Goal: Task Accomplishment & Management: Use online tool/utility

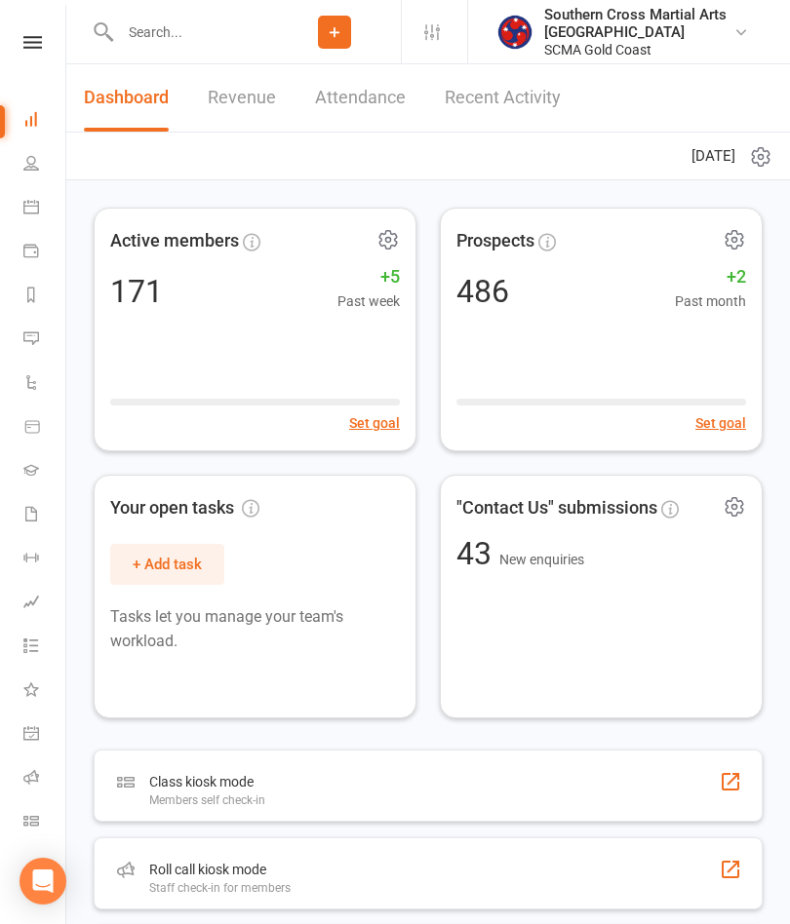
click at [35, 41] on icon at bounding box center [32, 42] width 19 height 13
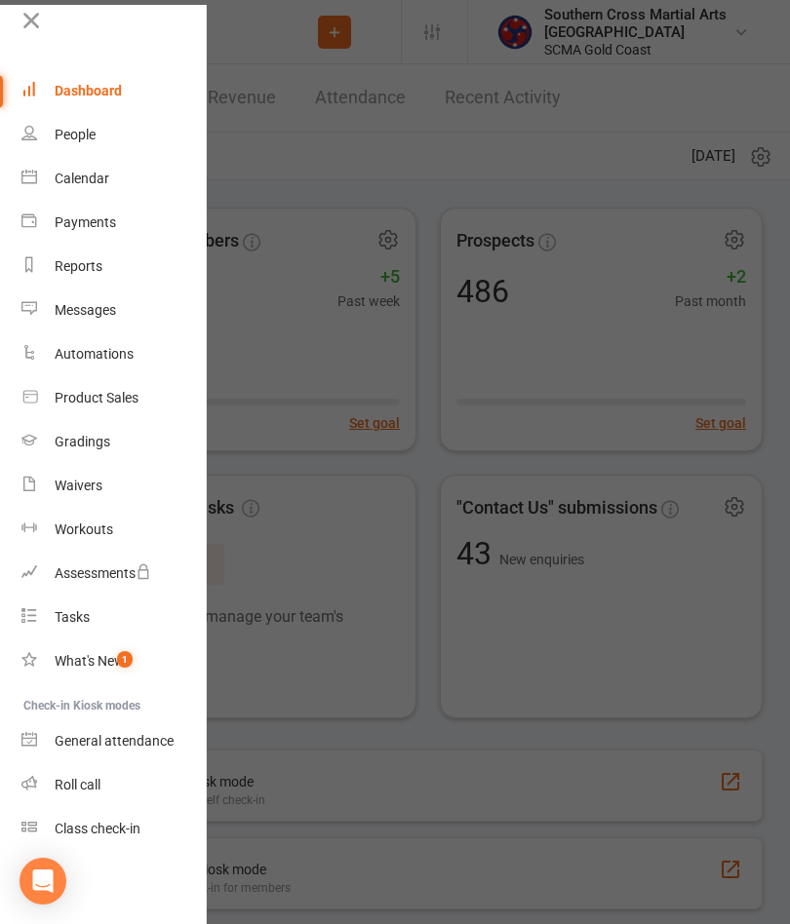
scroll to position [14, 2]
click at [112, 793] on link "Roll call" at bounding box center [113, 785] width 184 height 44
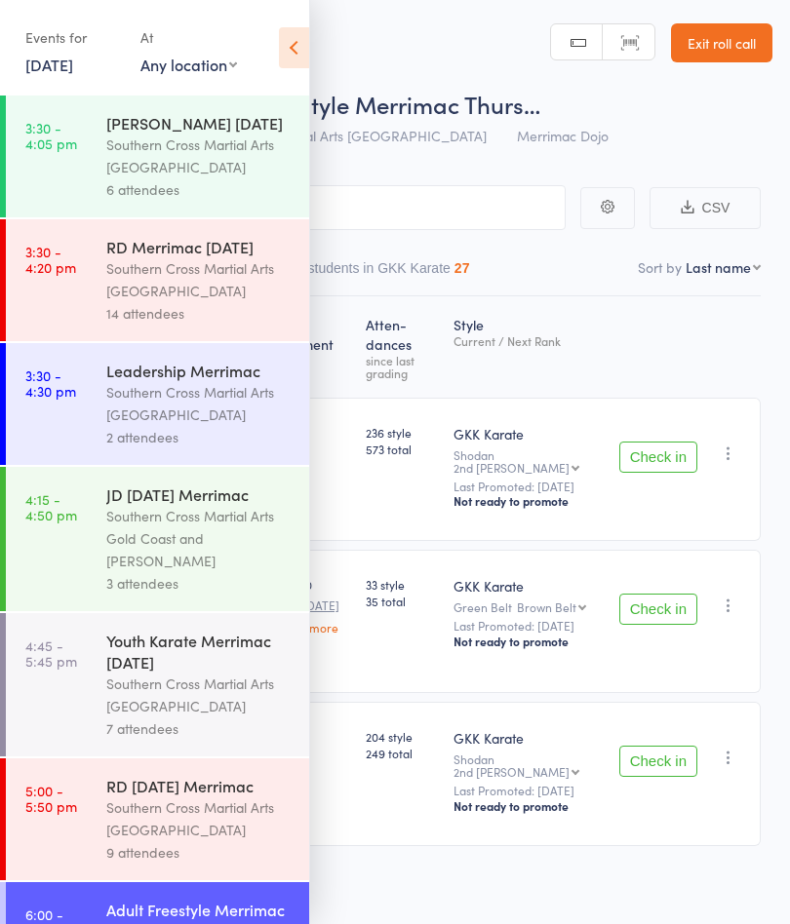
click at [217, 172] on div "Southern Cross Martial Arts [GEOGRAPHIC_DATA]" at bounding box center [199, 156] width 186 height 45
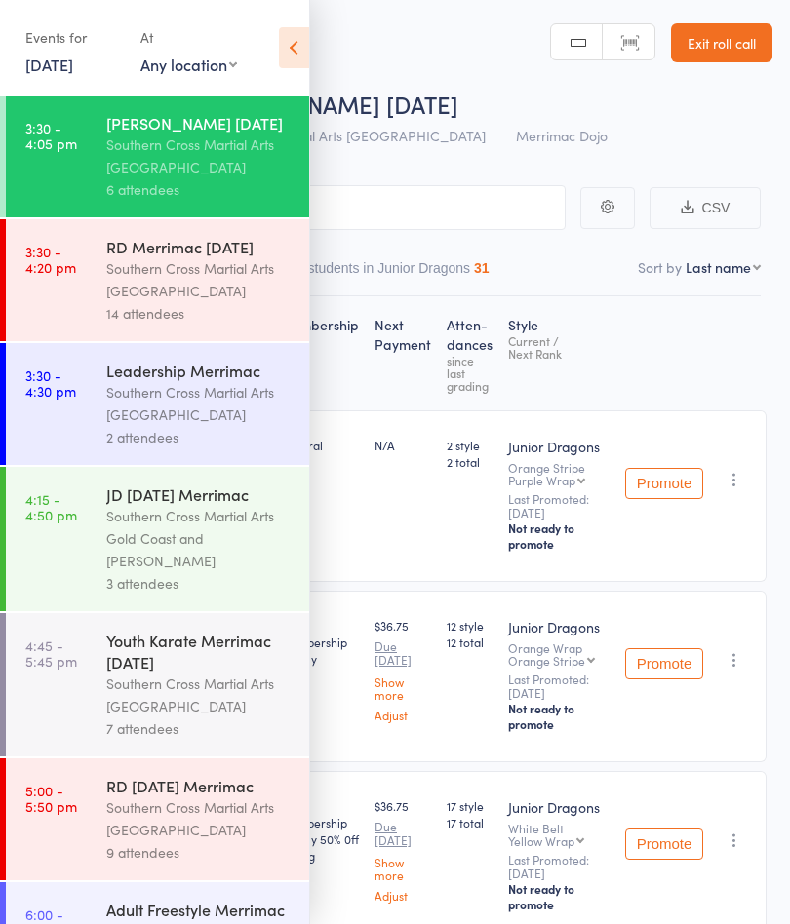
click at [287, 42] on icon at bounding box center [294, 47] width 30 height 41
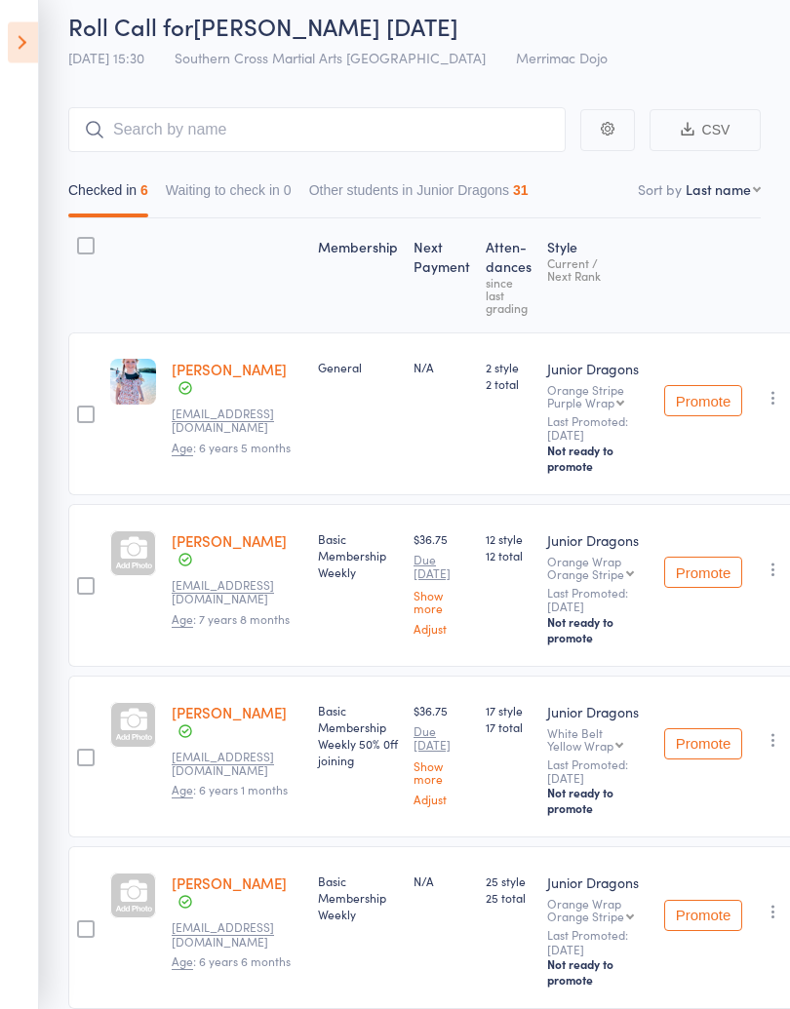
scroll to position [78, 0]
click at [19, 48] on icon at bounding box center [23, 42] width 30 height 41
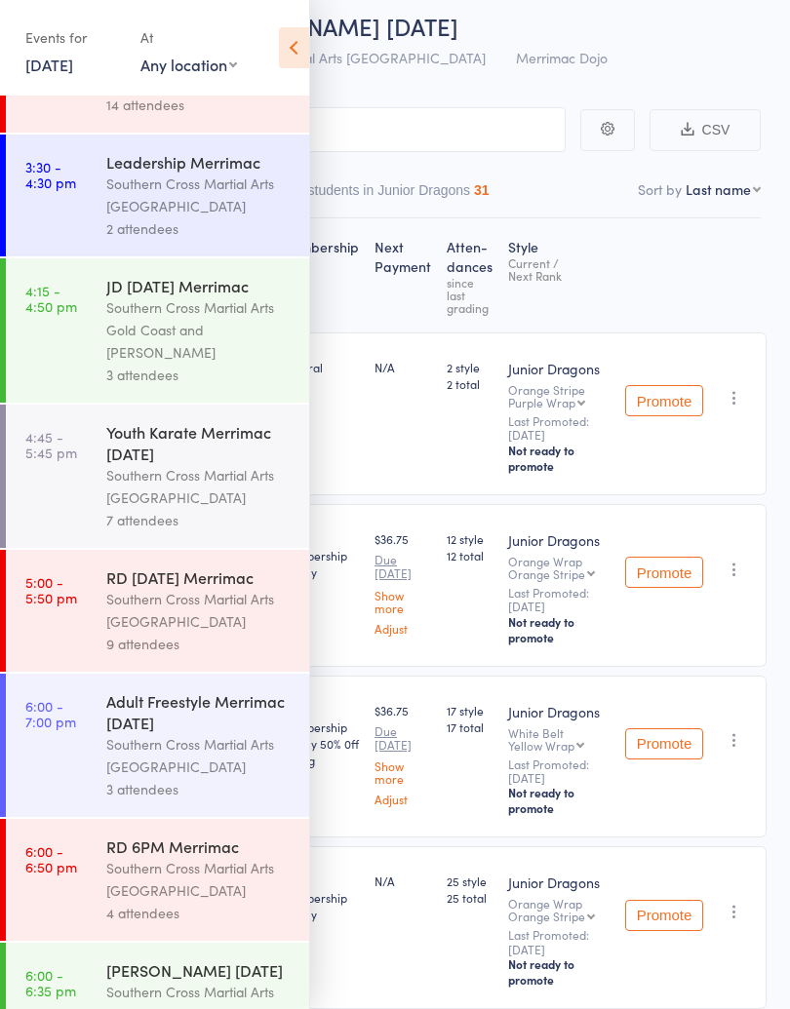
scroll to position [212, 0]
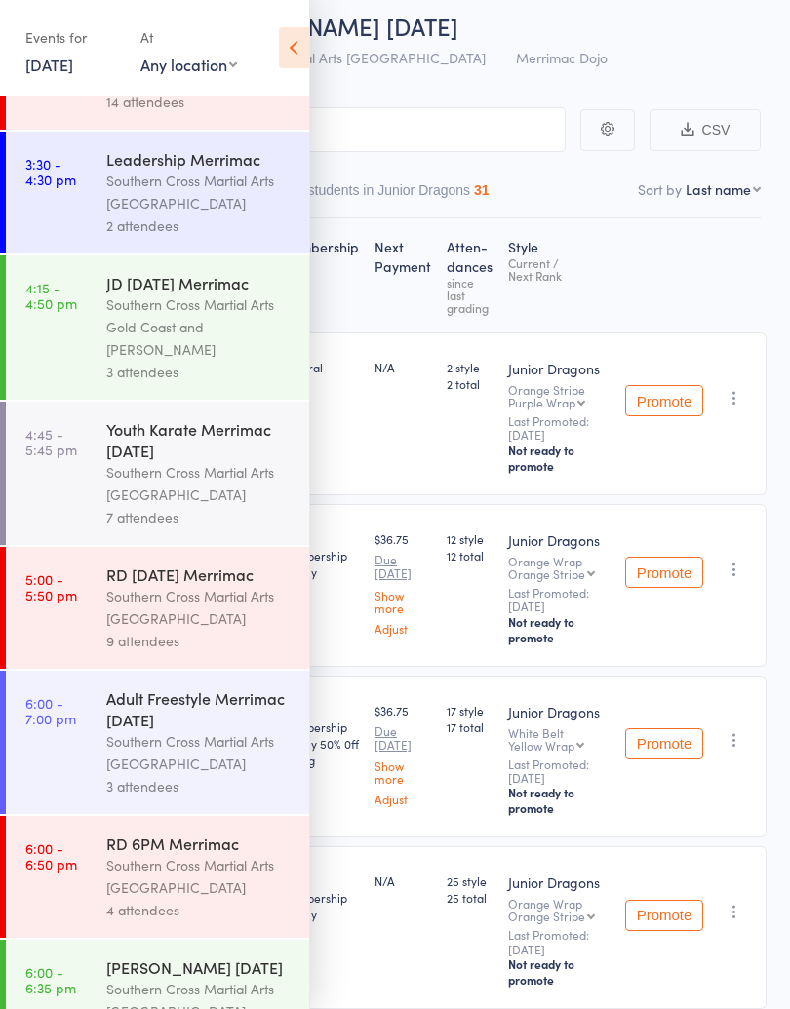
click at [182, 205] on div "Southern Cross Martial Arts [GEOGRAPHIC_DATA]" at bounding box center [199, 192] width 186 height 45
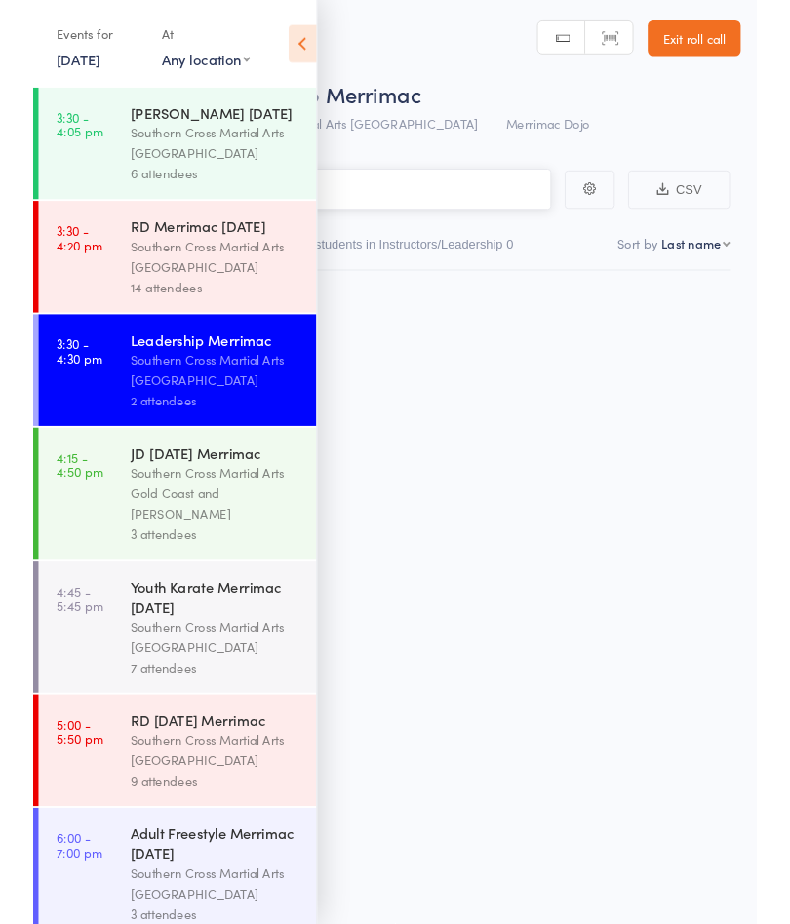
scroll to position [1, 0]
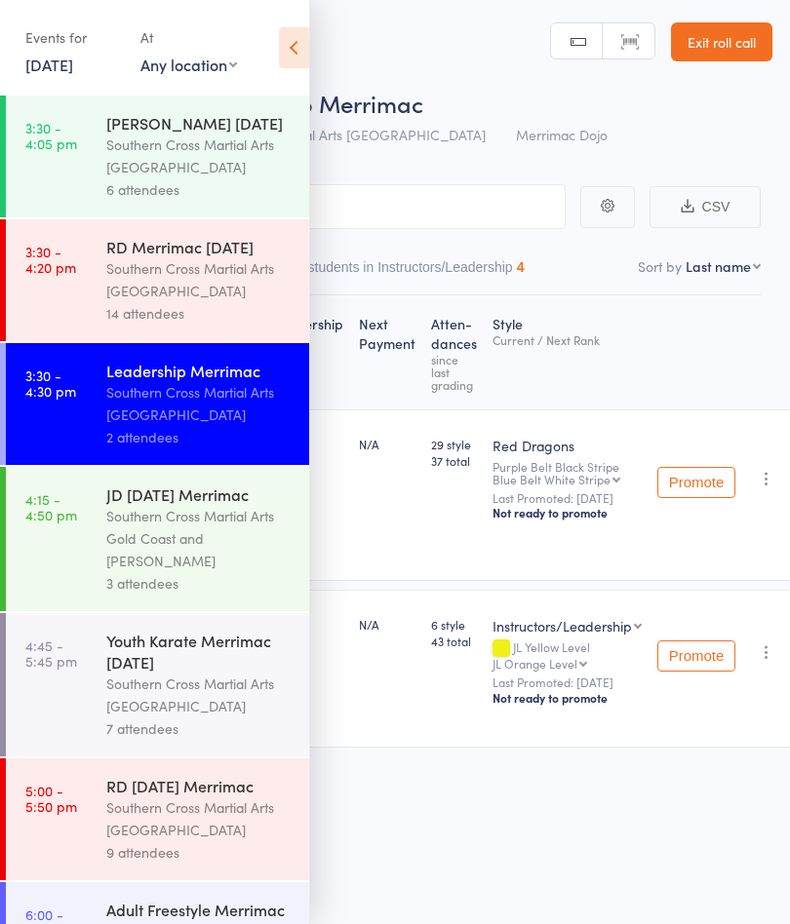
click at [298, 40] on icon at bounding box center [294, 47] width 30 height 41
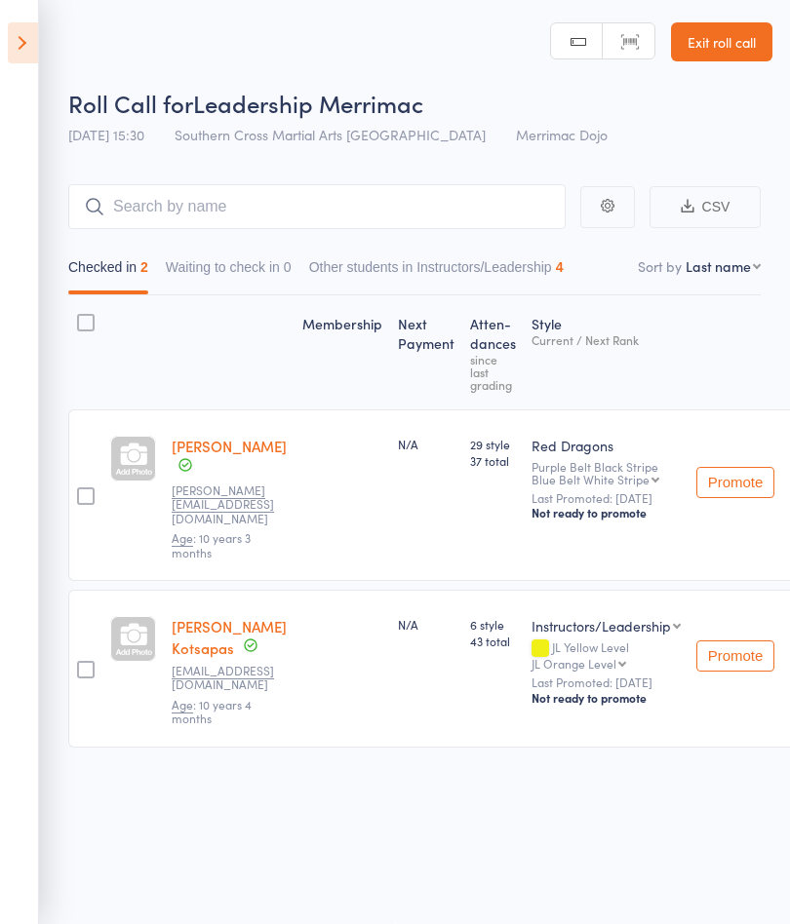
click at [26, 45] on icon at bounding box center [23, 42] width 30 height 41
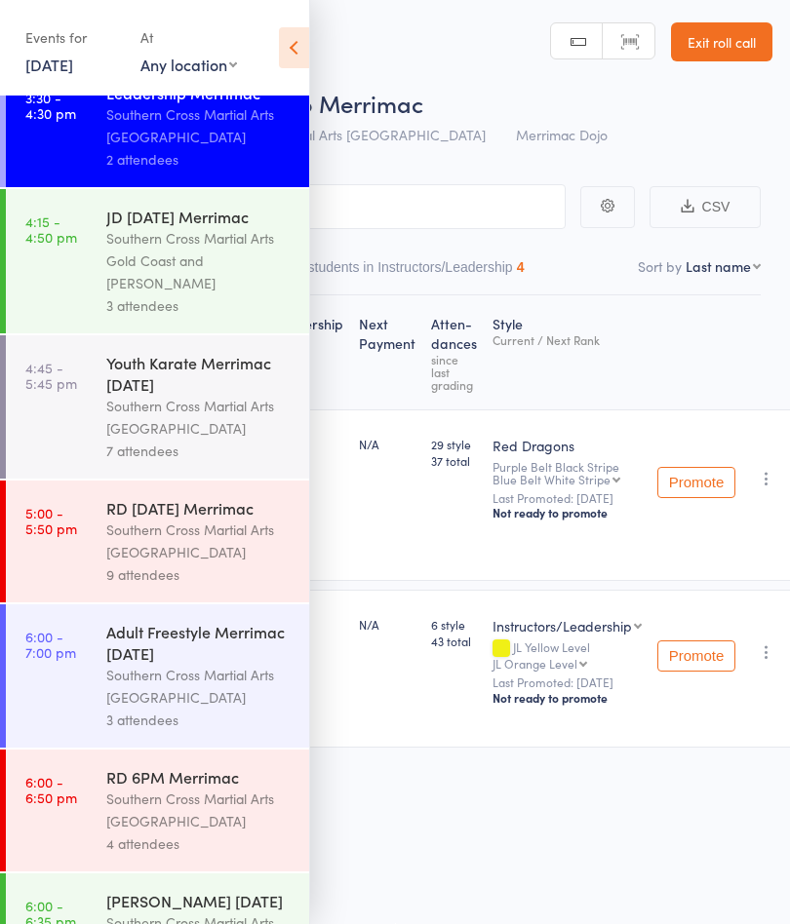
scroll to position [286, 0]
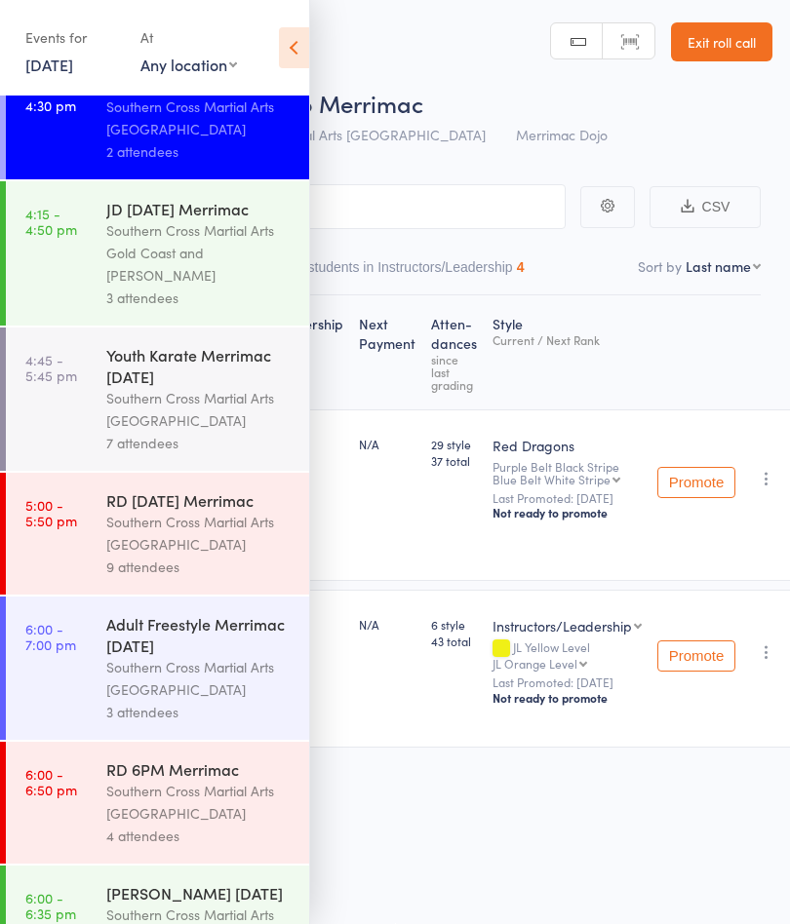
click at [216, 556] on div "Southern Cross Martial Arts [GEOGRAPHIC_DATA]" at bounding box center [199, 533] width 186 height 45
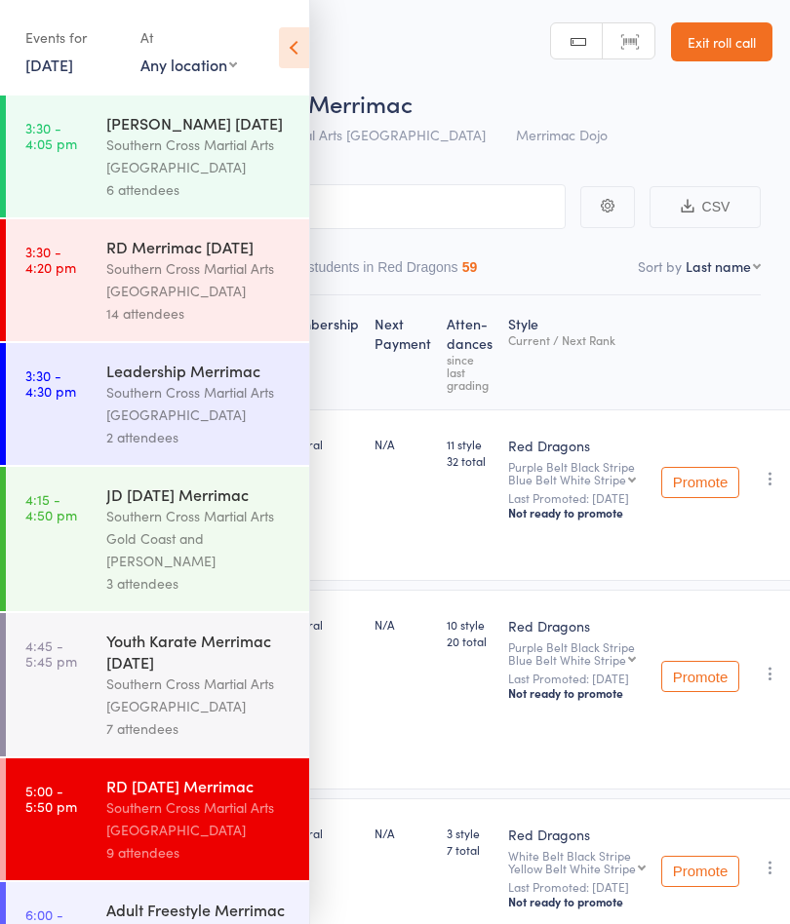
click at [284, 46] on icon at bounding box center [294, 47] width 30 height 41
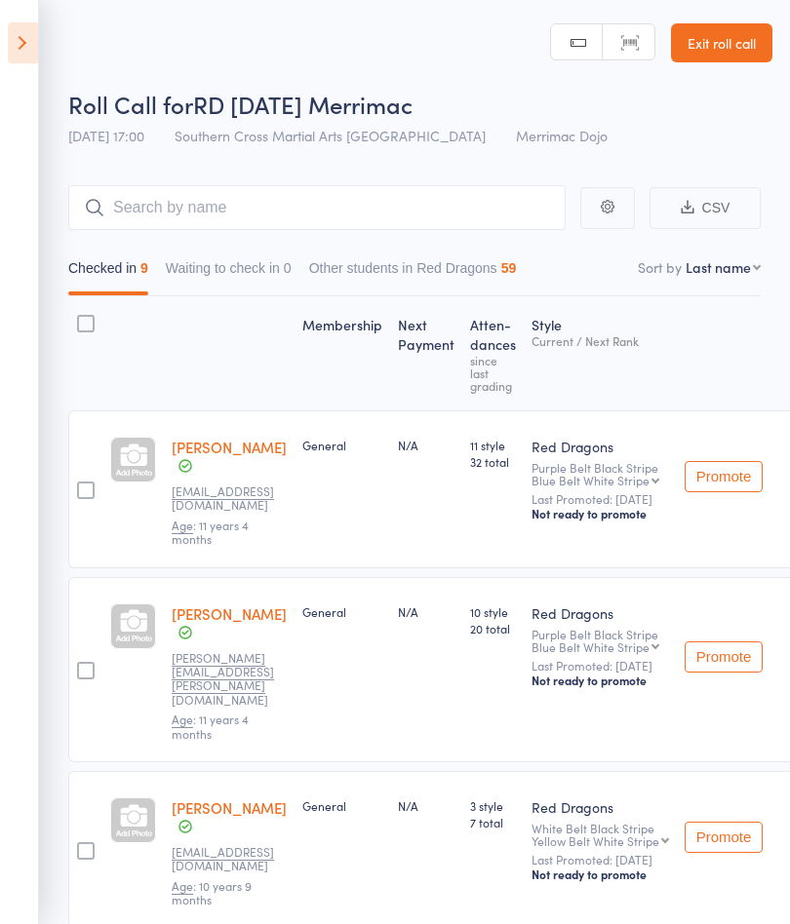
click at [28, 40] on icon at bounding box center [23, 42] width 30 height 41
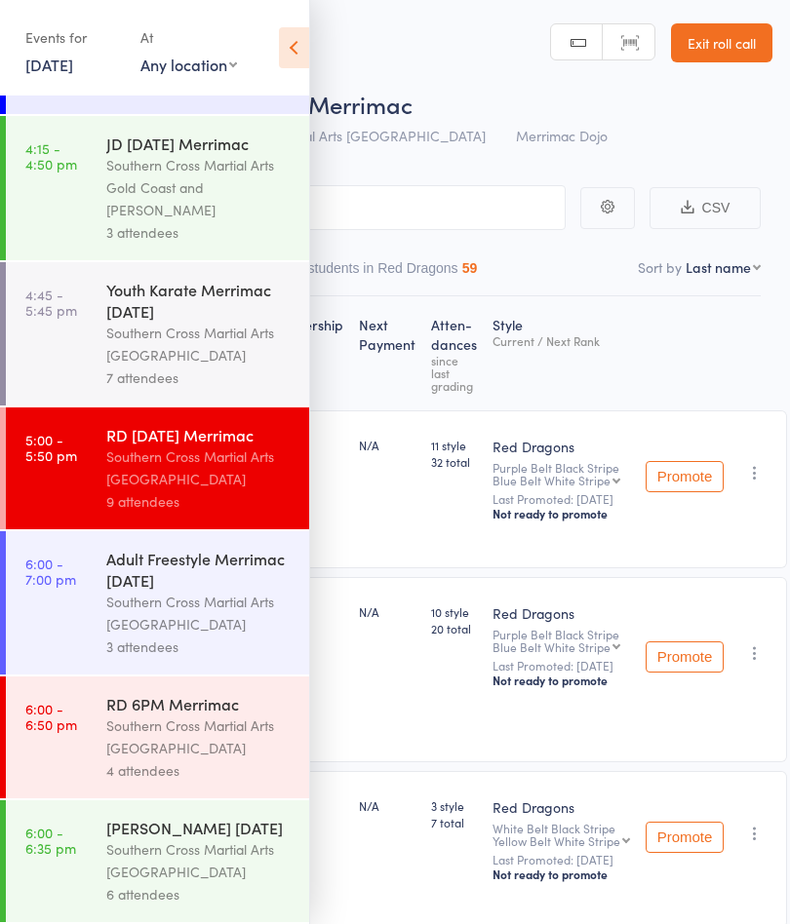
scroll to position [372, 0]
click at [217, 614] on div "Southern Cross Martial Arts [GEOGRAPHIC_DATA]" at bounding box center [199, 613] width 186 height 45
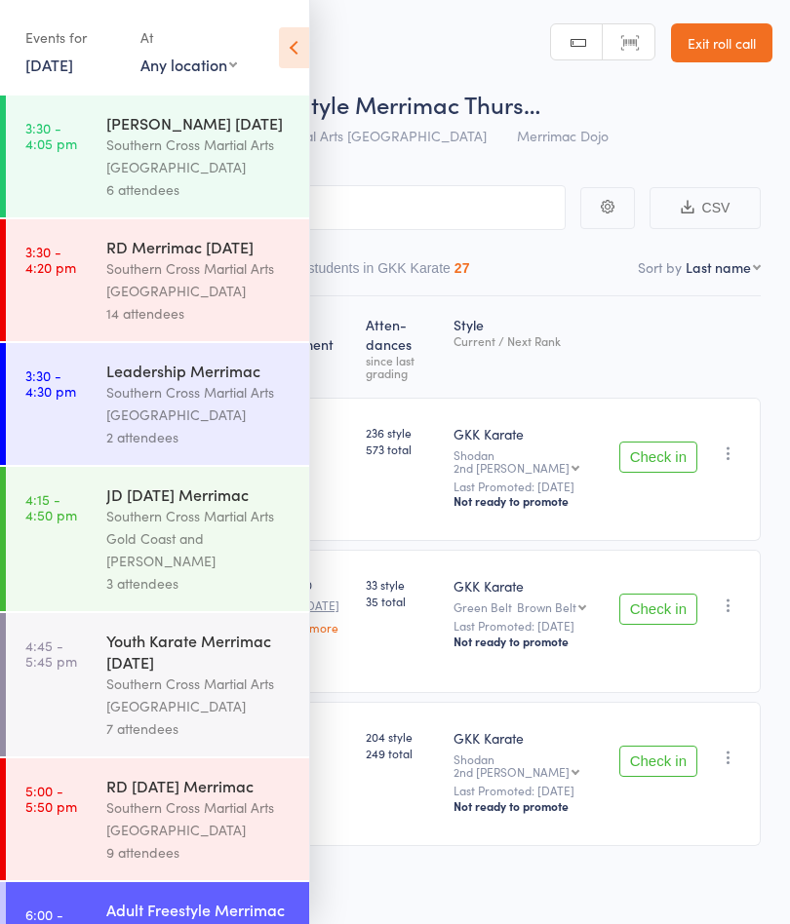
click at [296, 48] on icon at bounding box center [294, 47] width 30 height 41
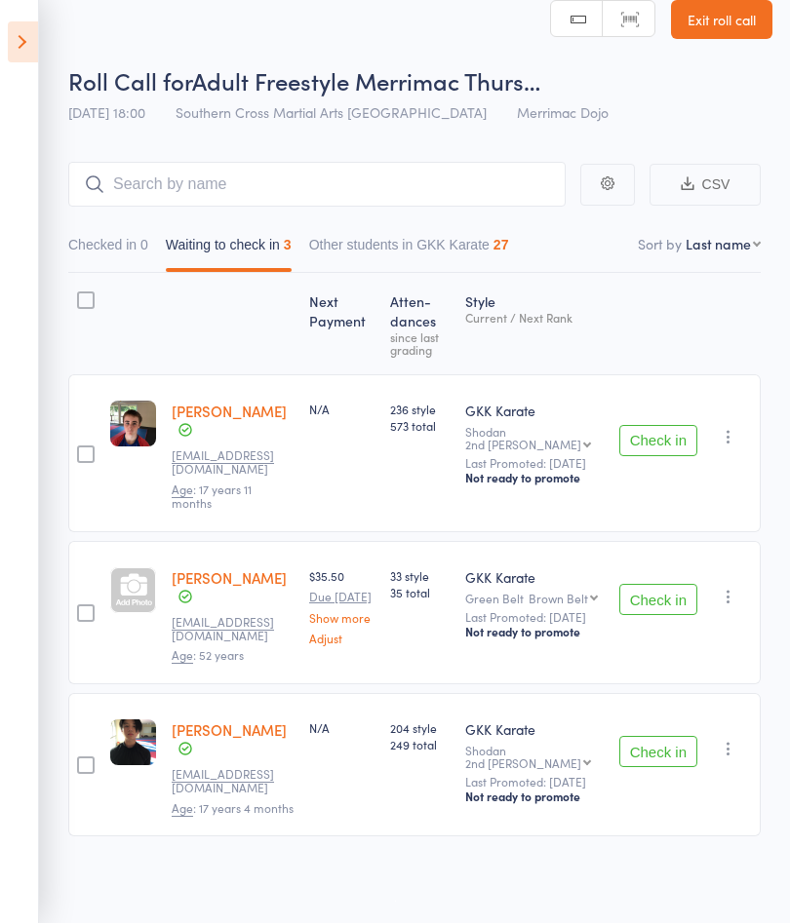
scroll to position [53, 0]
click at [724, 588] on icon "button" at bounding box center [728, 597] width 19 height 19
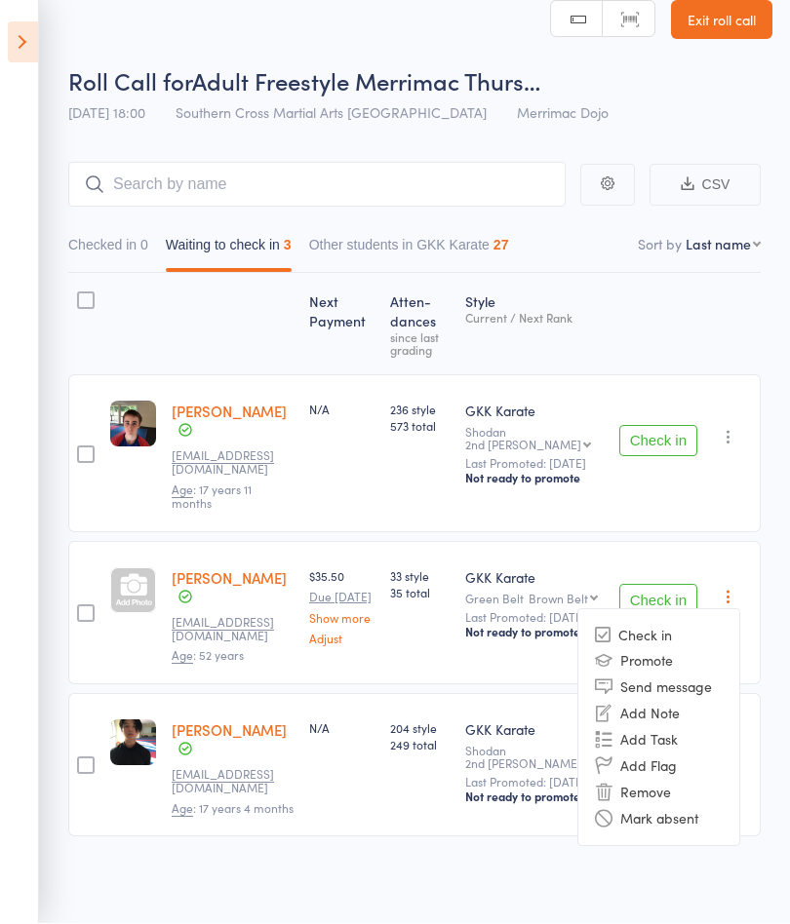
click at [684, 806] on li "Mark absent" at bounding box center [658, 819] width 161 height 26
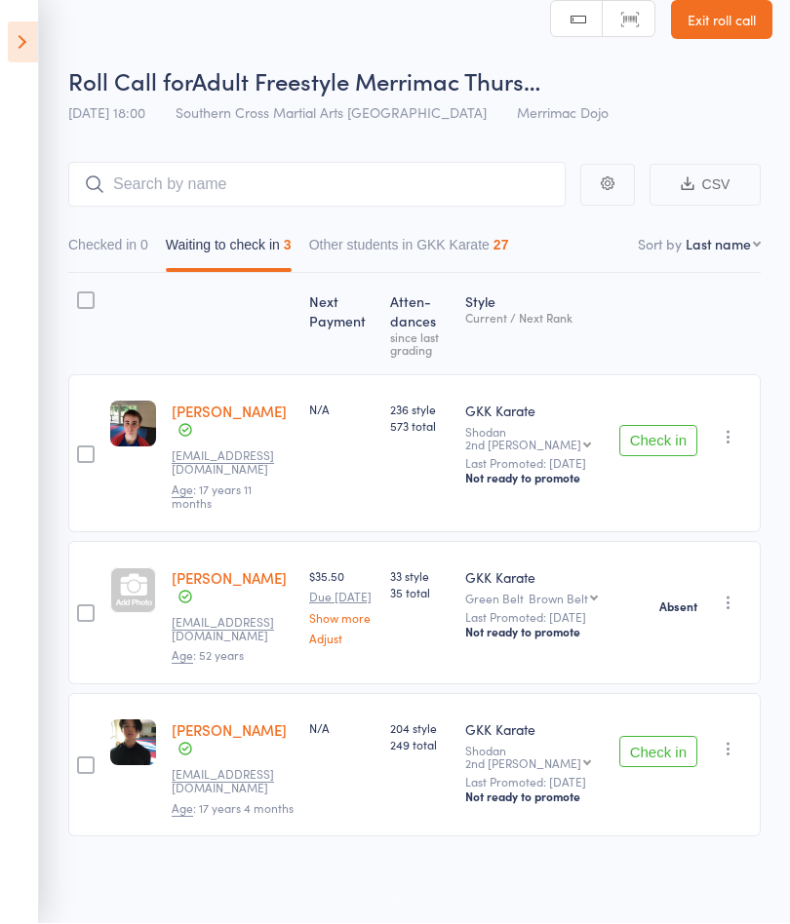
click at [733, 741] on icon "button" at bounding box center [728, 749] width 19 height 19
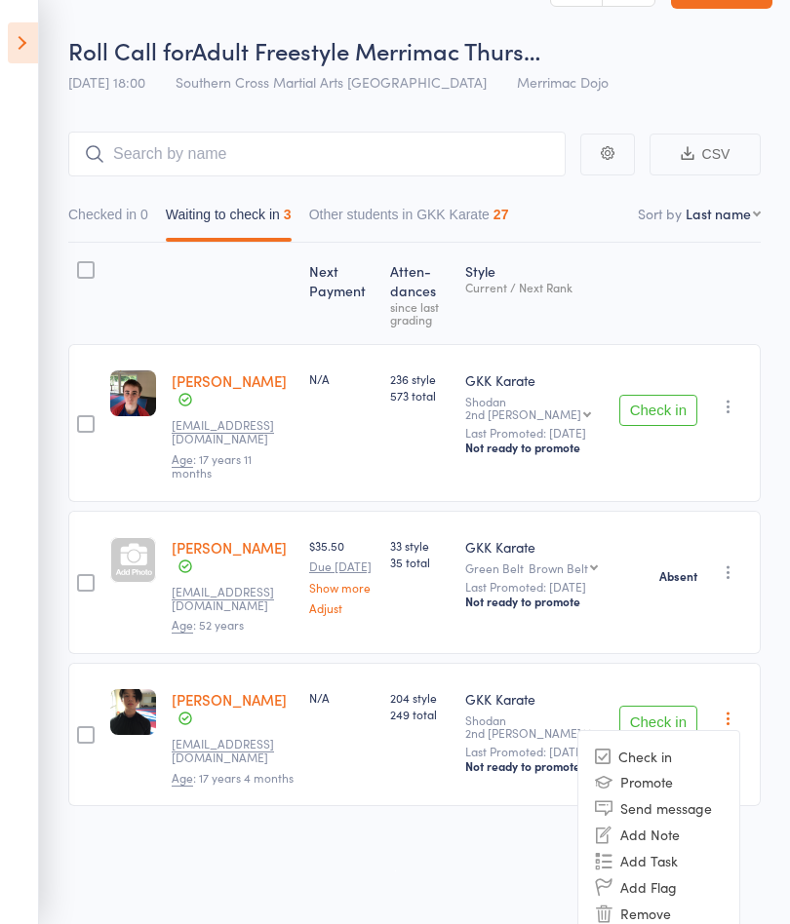
scroll to position [124, 0]
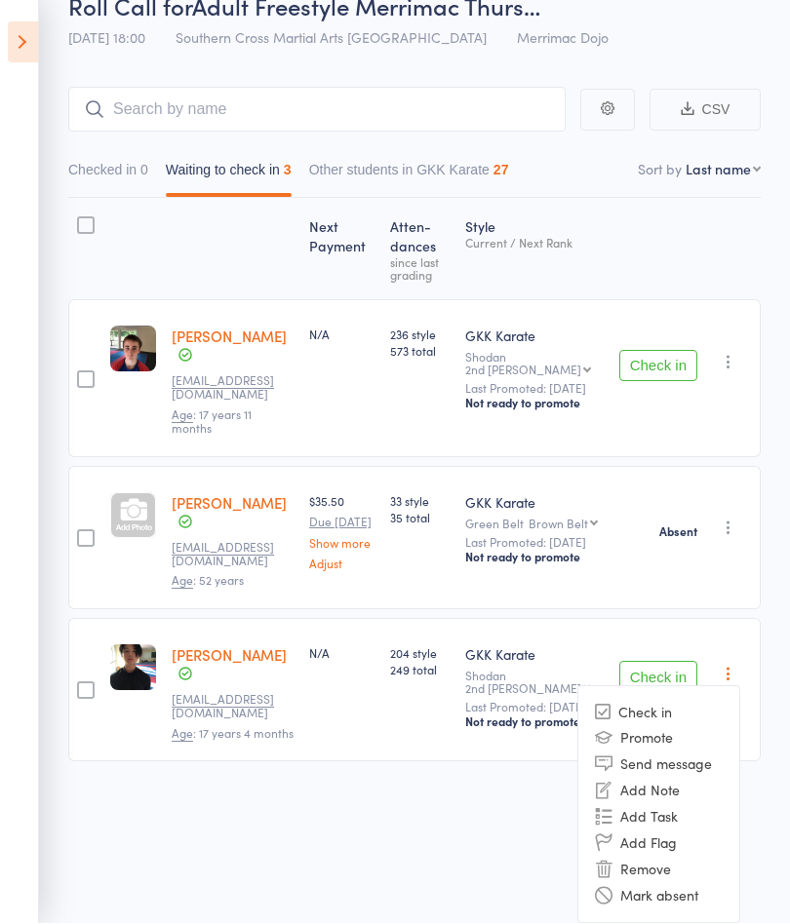
click at [689, 893] on li "Mark absent" at bounding box center [658, 896] width 161 height 26
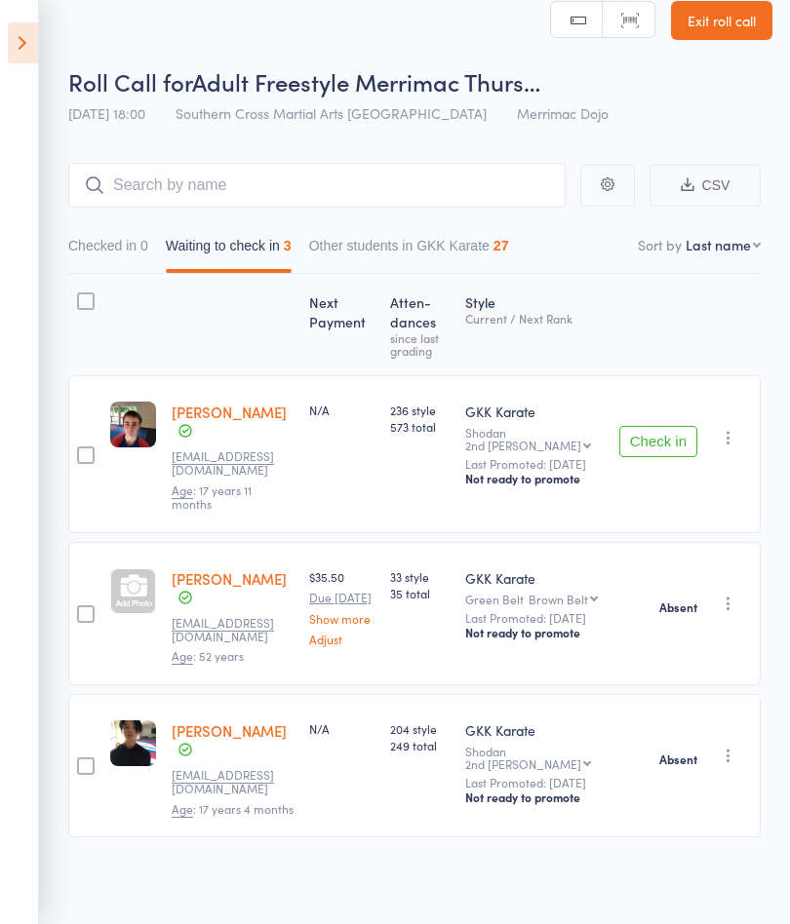
click at [656, 426] on button "Check in" at bounding box center [658, 441] width 78 height 31
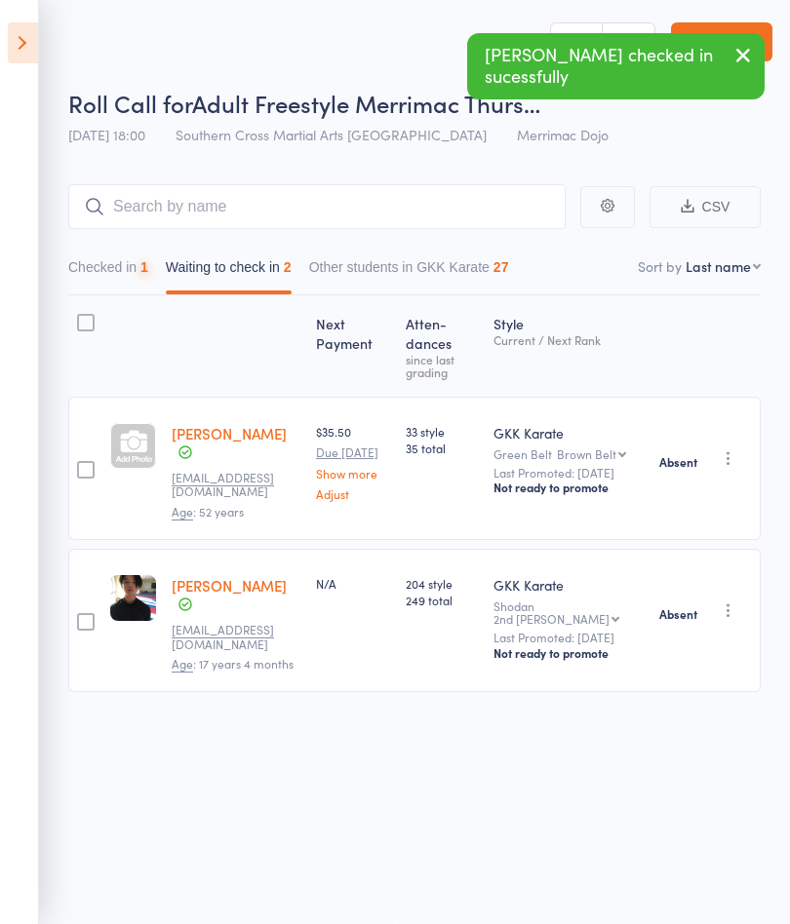
scroll to position [1, 0]
click at [27, 44] on icon at bounding box center [23, 42] width 30 height 41
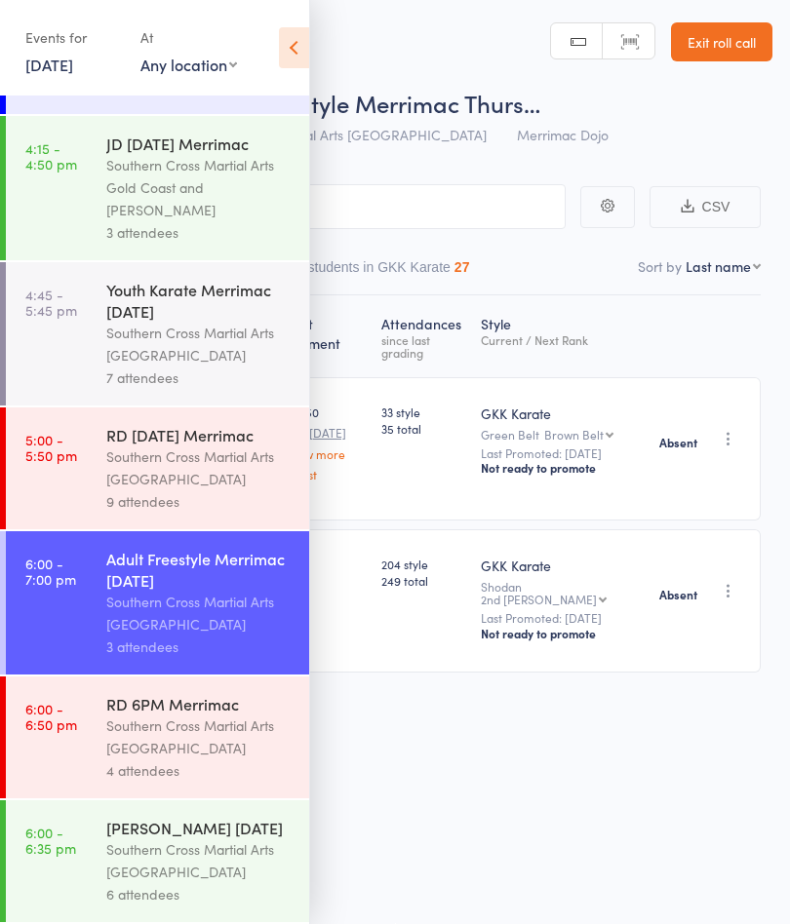
scroll to position [372, 0]
click at [218, 740] on div "Southern Cross Martial Arts [GEOGRAPHIC_DATA]" at bounding box center [199, 737] width 186 height 45
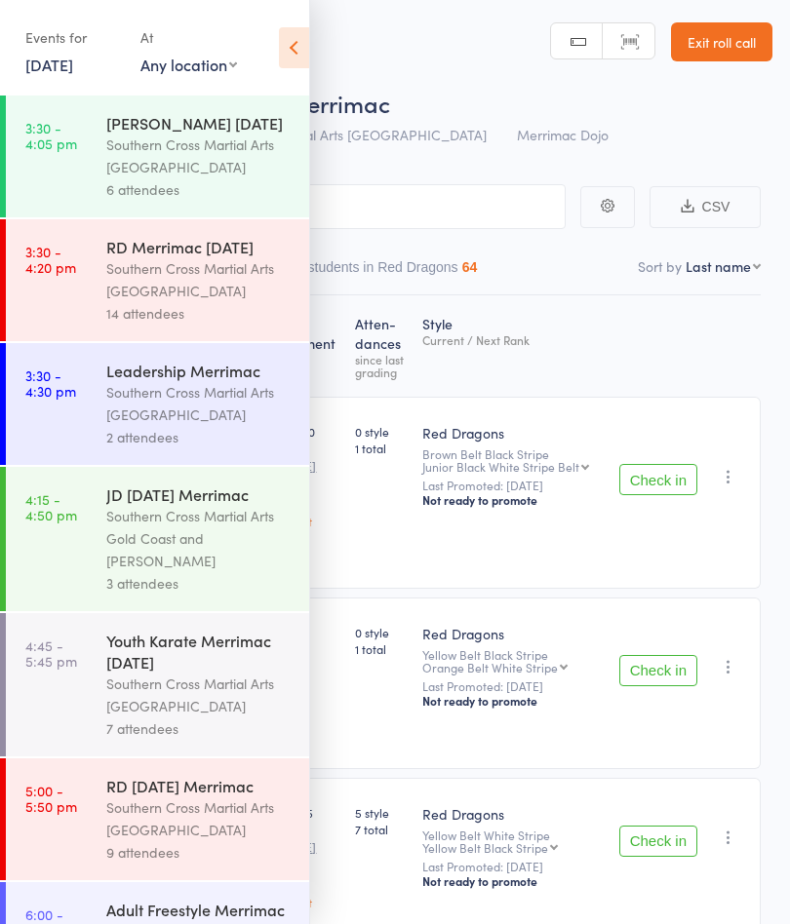
click at [294, 44] on icon at bounding box center [294, 47] width 30 height 41
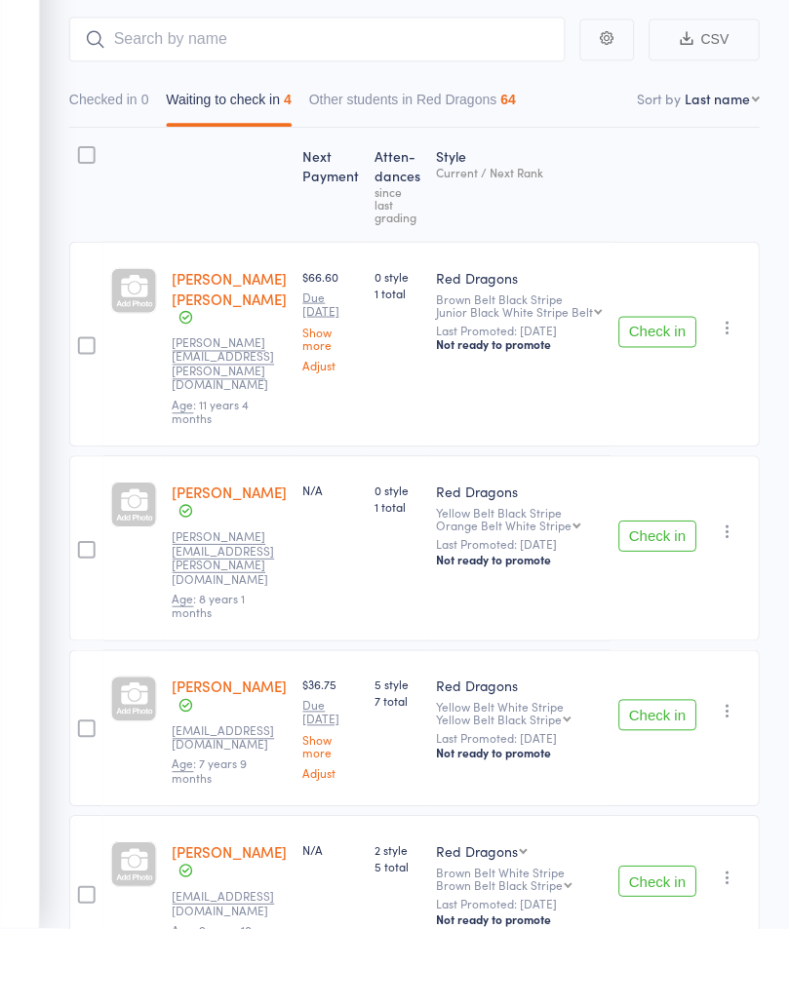
scroll to position [94, 0]
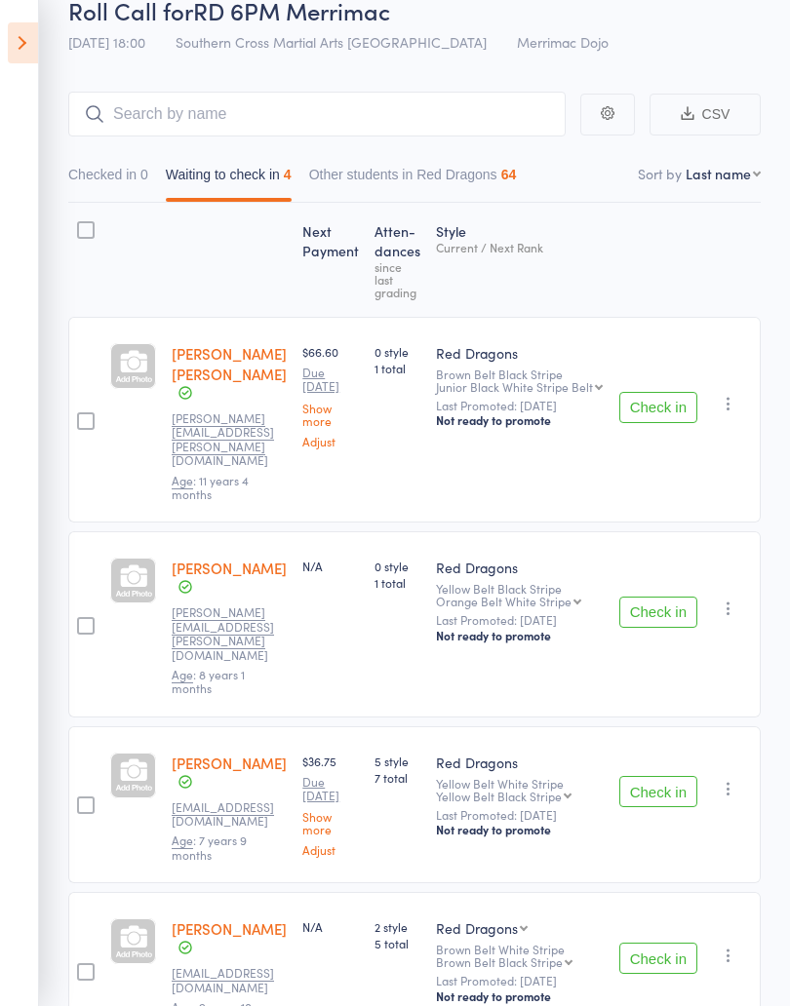
click at [680, 392] on button "Check in" at bounding box center [658, 407] width 78 height 31
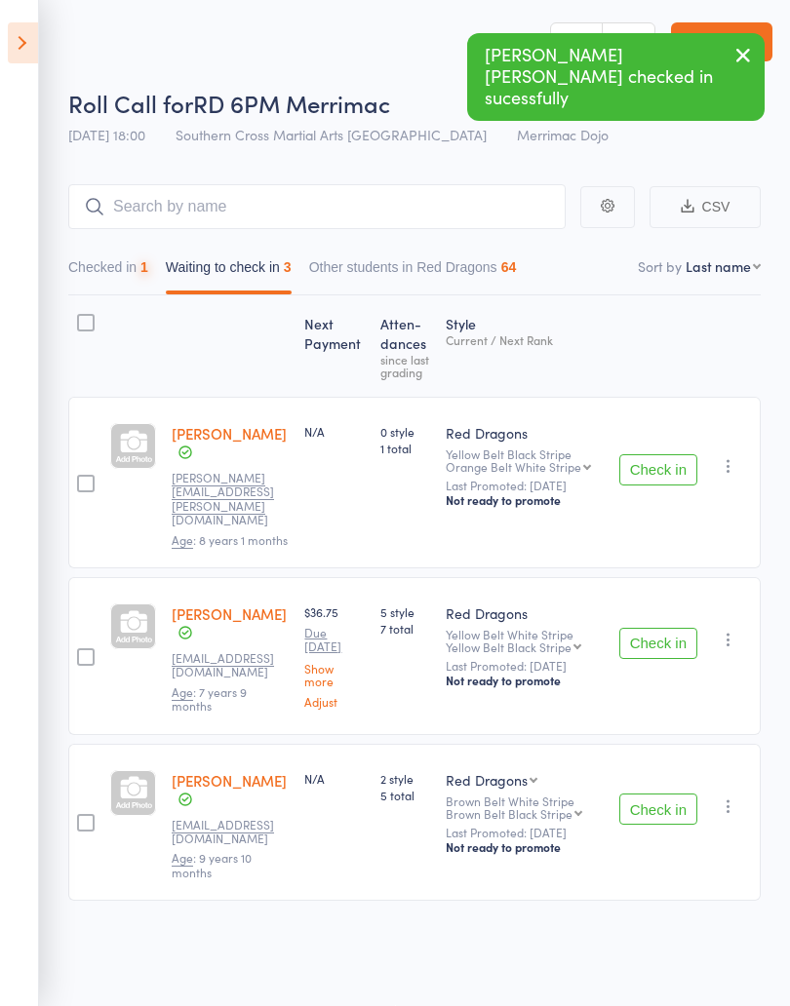
click at [661, 464] on button "Check in" at bounding box center [658, 469] width 78 height 31
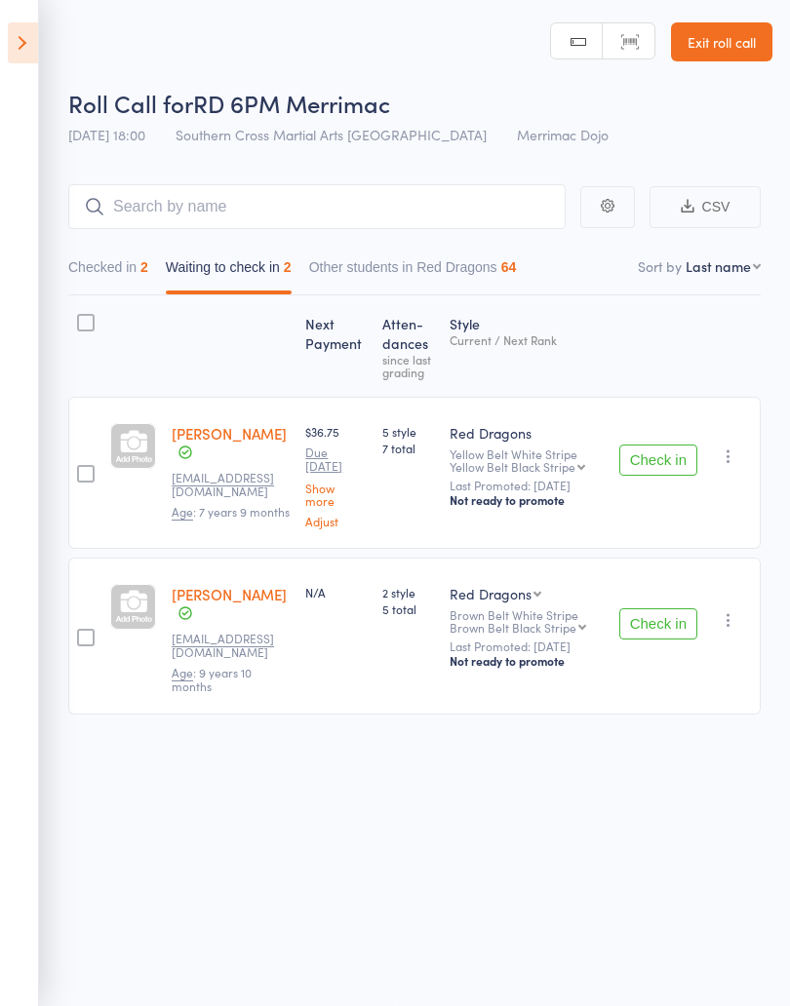
click at [664, 472] on button "Check in" at bounding box center [658, 460] width 78 height 31
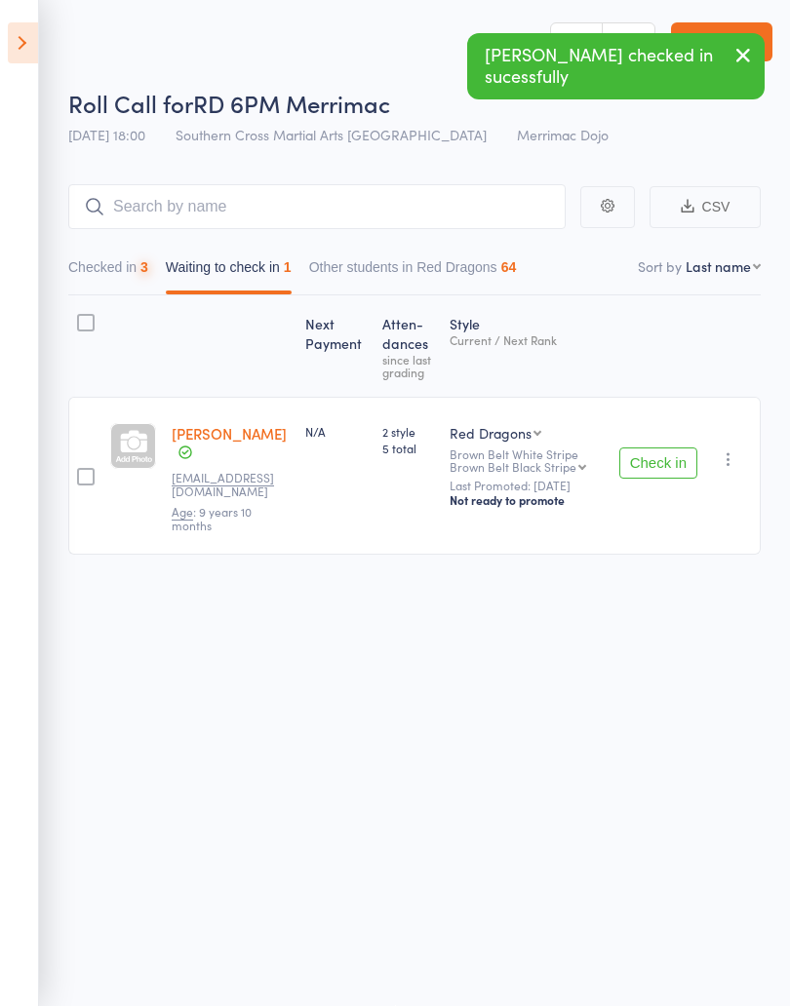
click at [670, 456] on button "Check in" at bounding box center [658, 462] width 78 height 31
